Goal: Book appointment/travel/reservation

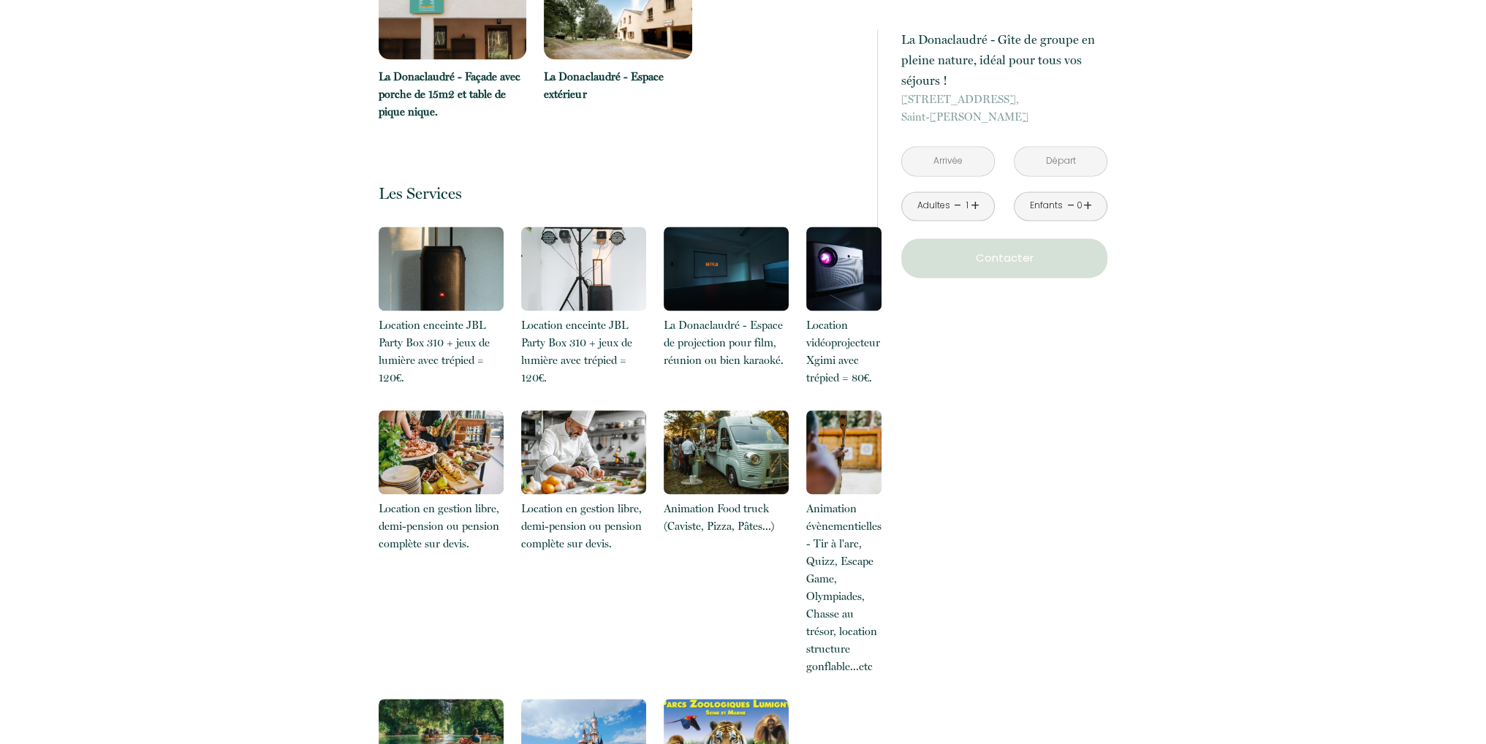
scroll to position [3070, 0]
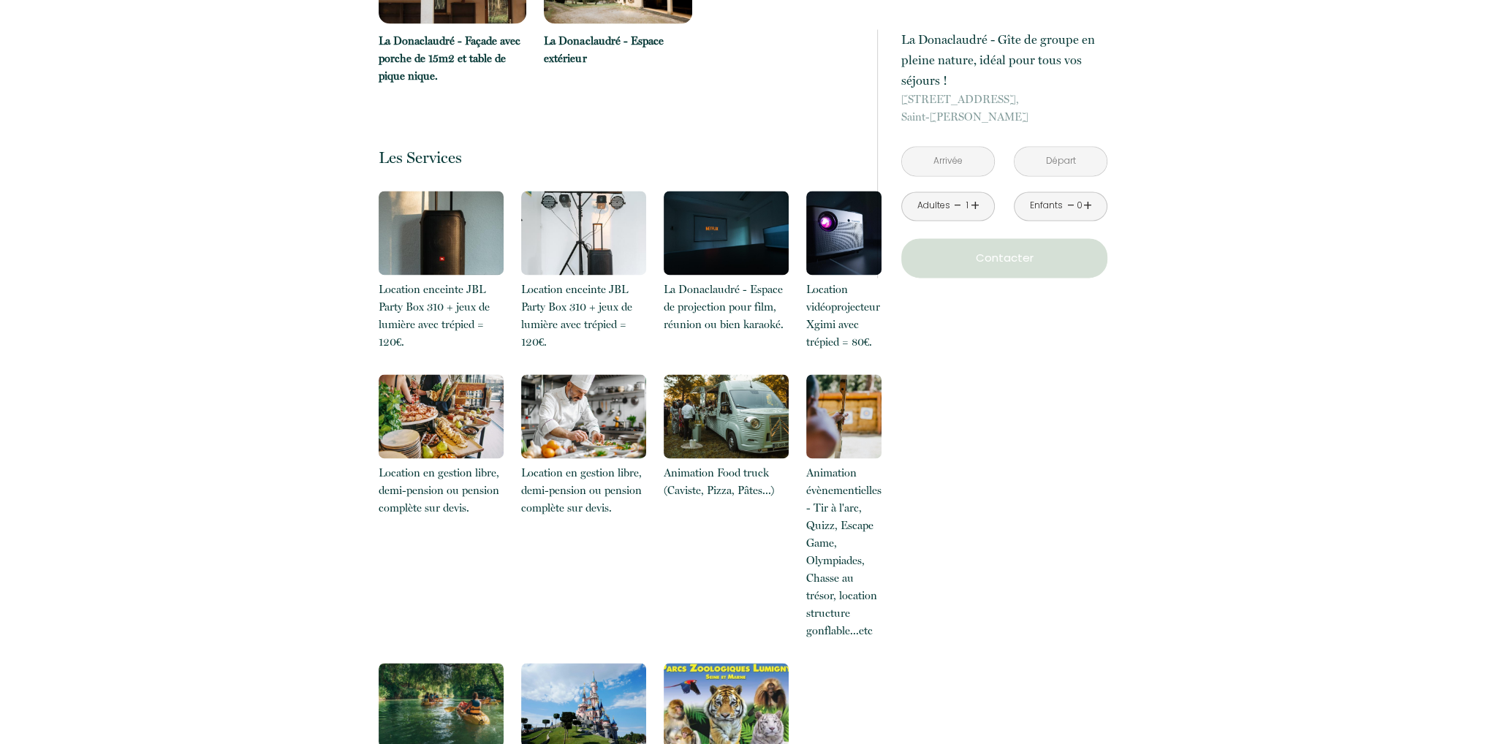
scroll to position [2716, 0]
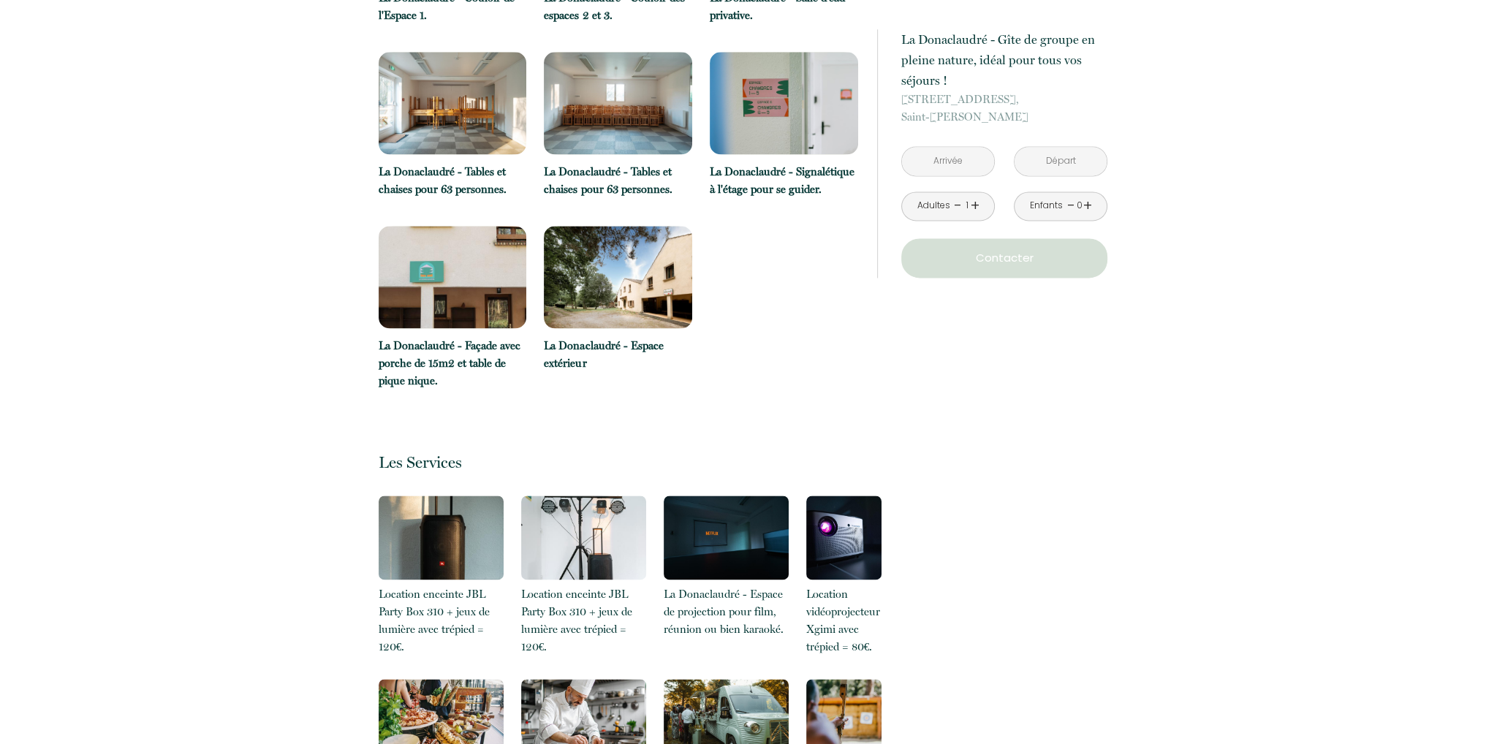
click at [953, 165] on input "text" at bounding box center [948, 161] width 92 height 29
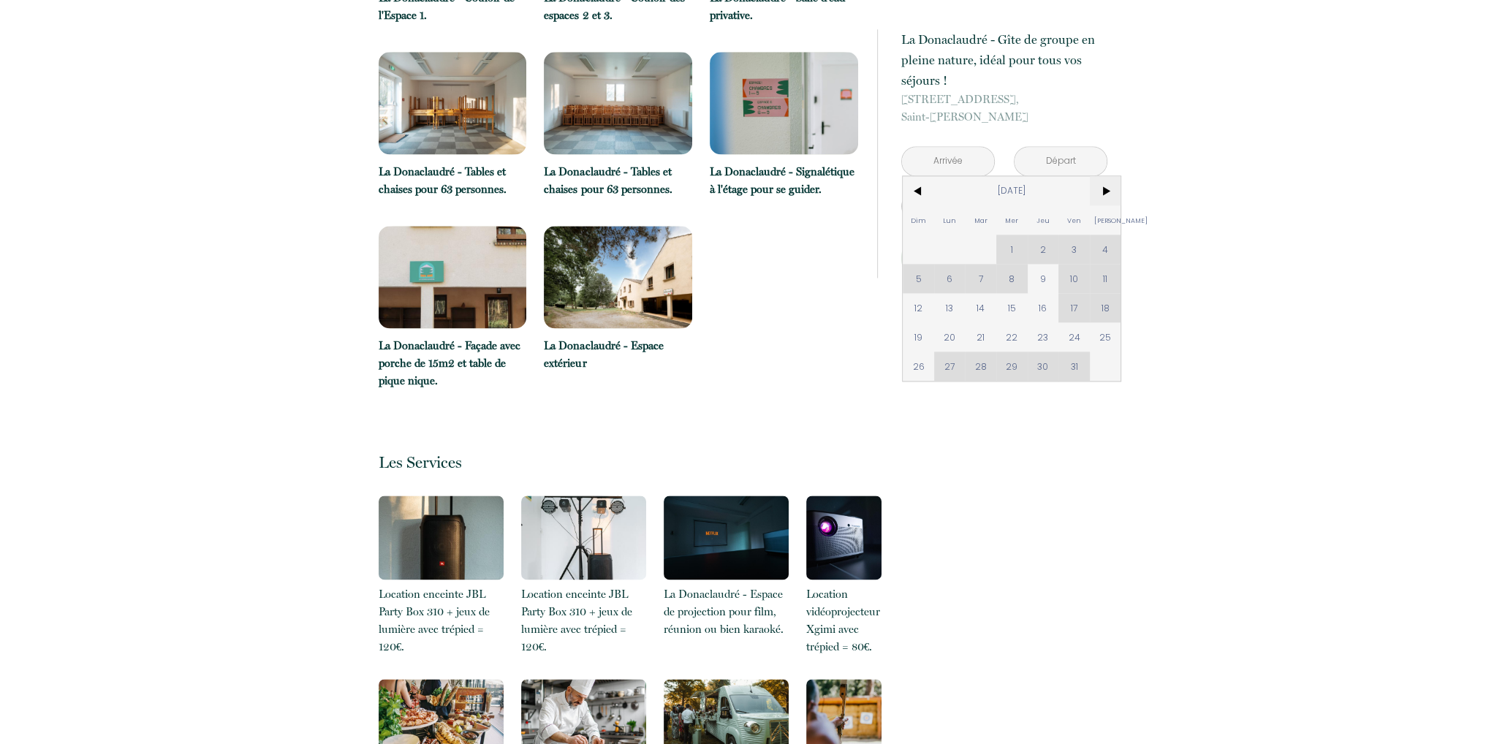
click at [1102, 195] on span ">" at bounding box center [1105, 190] width 31 height 29
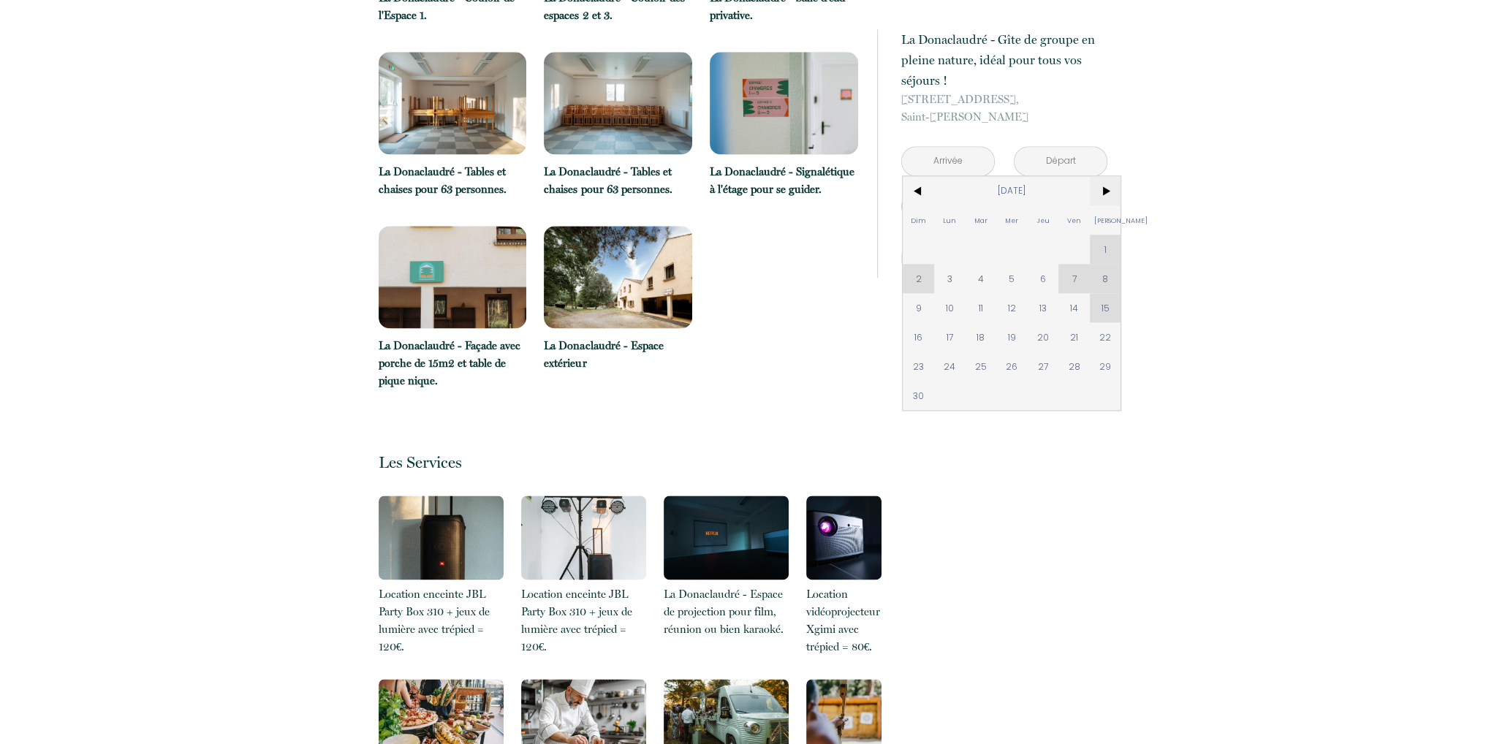
click at [1102, 195] on span ">" at bounding box center [1105, 190] width 31 height 29
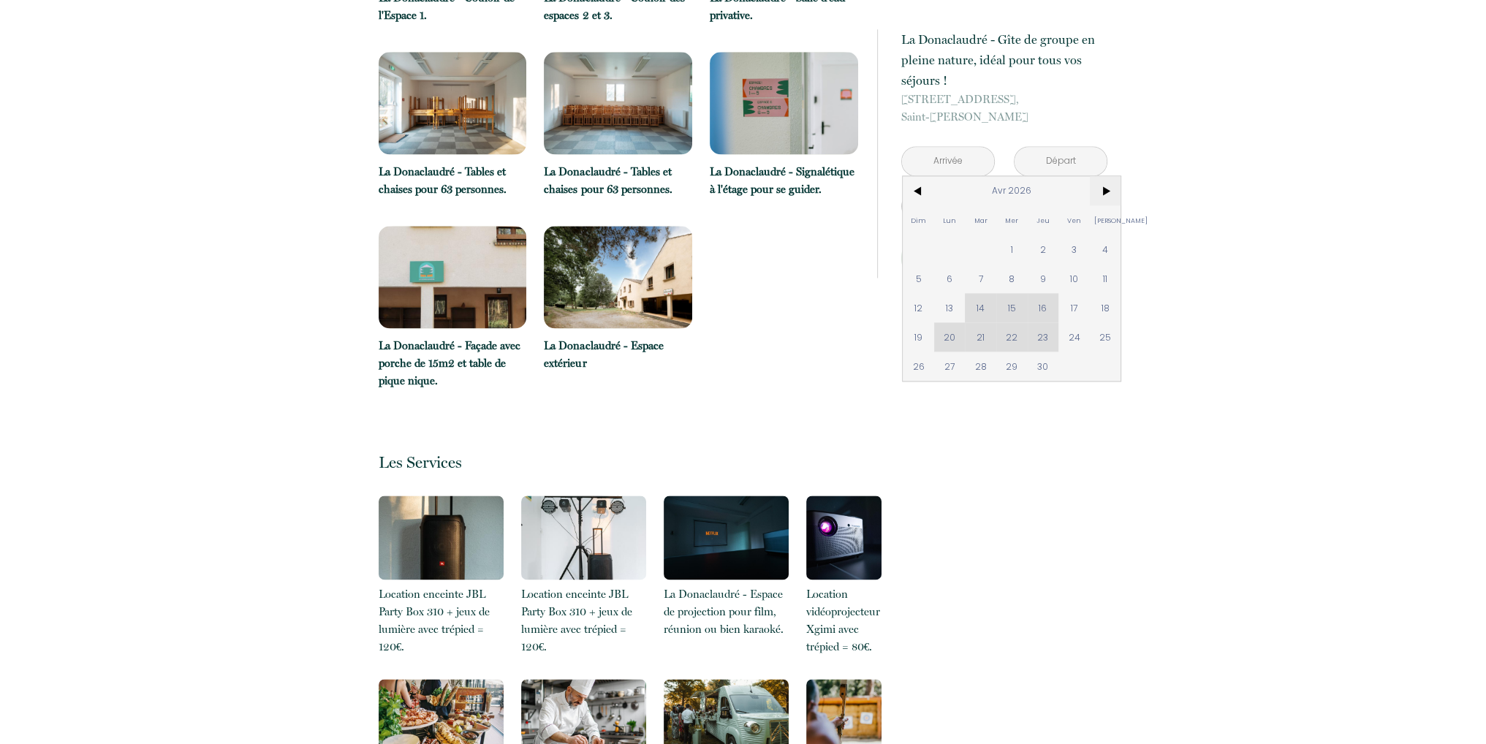
click at [1102, 195] on span ">" at bounding box center [1105, 190] width 31 height 29
click at [918, 191] on span "<" at bounding box center [918, 190] width 31 height 29
click at [1070, 278] on div "Dim Lun Mar Mer Jeu Ven Sam 1 2 3 4 5 6 7 8 9 10 11 12 13 14 15 16 17 18 19 20 …" at bounding box center [1012, 293] width 218 height 234
click at [1084, 281] on div "Dim Lun Mar Mer Jeu Ven Sam 1 2 3 4 5 6 7 8 9 10 11 12 13 14 15 16 17 18 19 20 …" at bounding box center [1012, 293] width 218 height 234
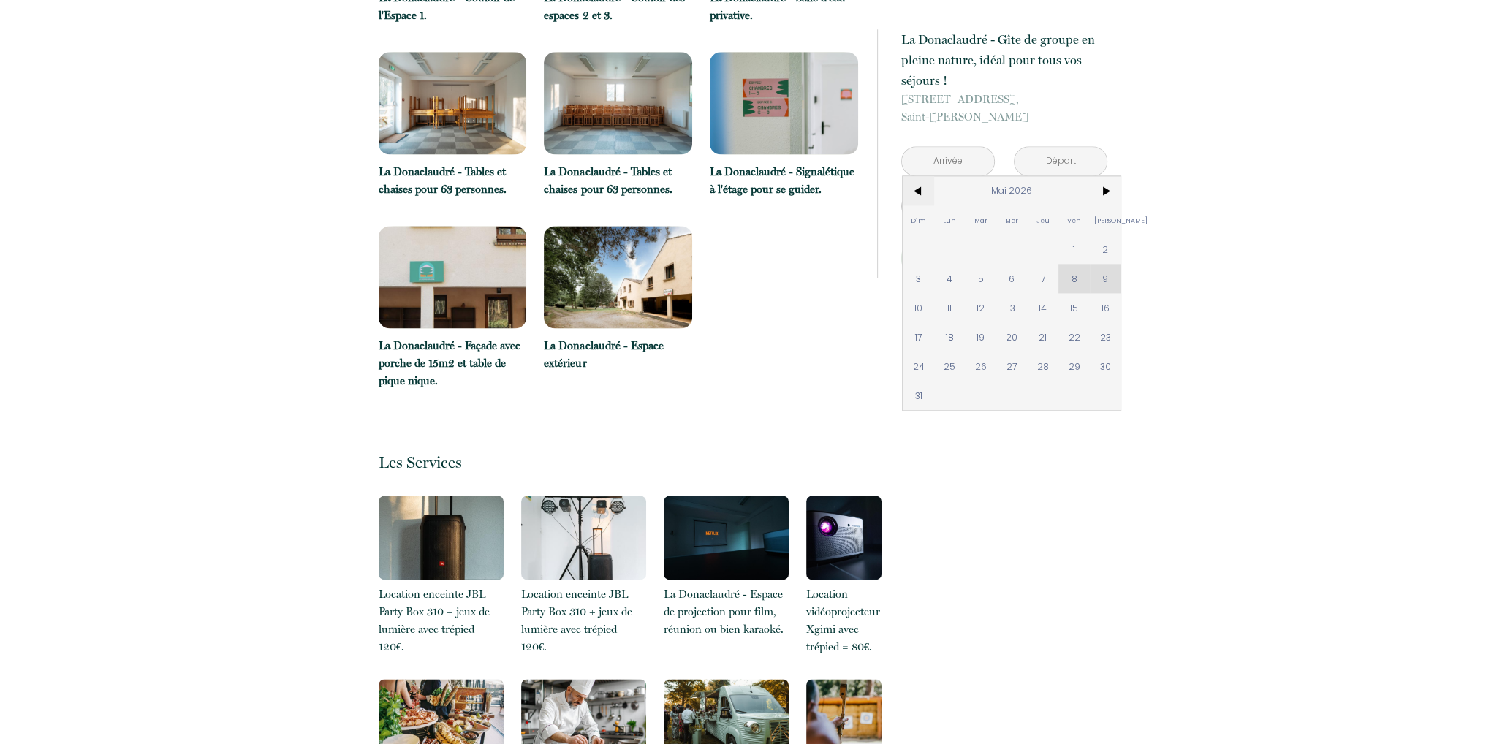
click at [922, 189] on span "<" at bounding box center [918, 190] width 31 height 29
click at [1115, 192] on span ">" at bounding box center [1105, 190] width 31 height 29
